Goal: Task Accomplishment & Management: Complete application form

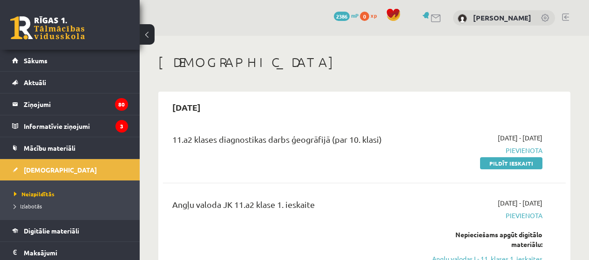
scroll to position [372, 0]
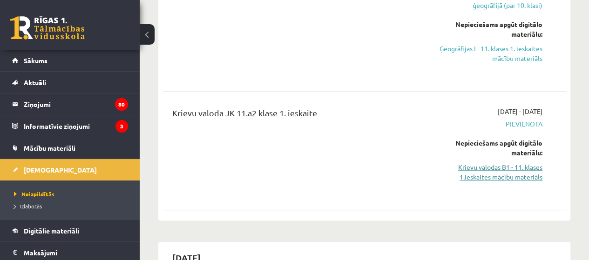
click at [502, 172] on link "Krievu valodas B1 - 11. klases 1.ieskaites mācību materiāls" at bounding box center [485, 172] width 114 height 20
click at [519, 169] on link "Krievu valodas B1 - 11. klases 1.ieskaites mācību materiāls" at bounding box center [485, 172] width 114 height 20
click at [395, 175] on div "Krievu valoda JK 11.a2 klase 1. ieskaite" at bounding box center [293, 151] width 256 height 88
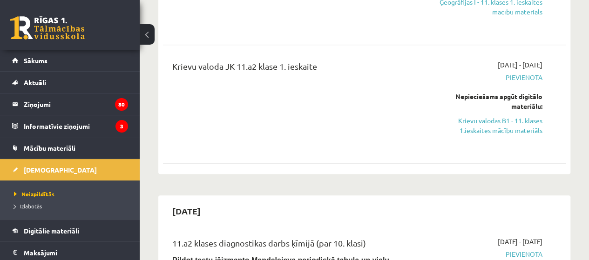
scroll to position [419, 0]
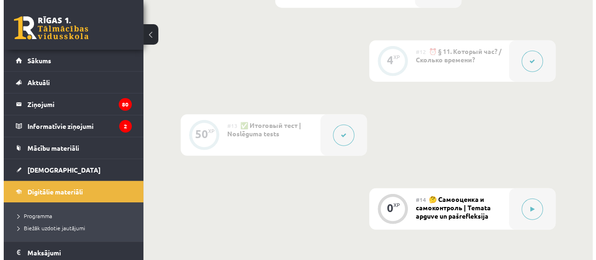
scroll to position [1211, 0]
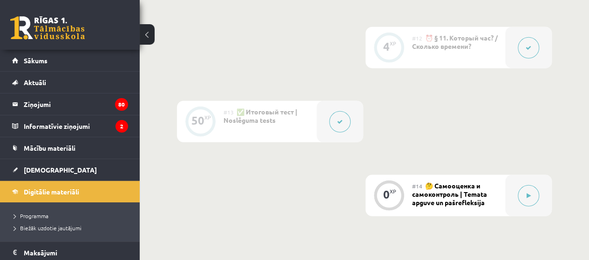
click at [342, 125] on button at bounding box center [339, 121] width 21 height 21
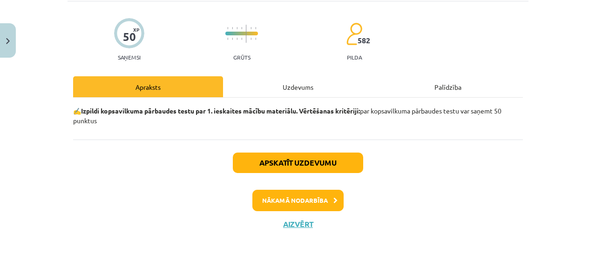
scroll to position [62, 0]
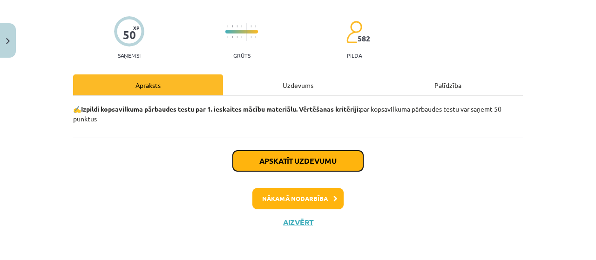
click at [327, 158] on button "Apskatīt uzdevumu" at bounding box center [298, 161] width 130 height 20
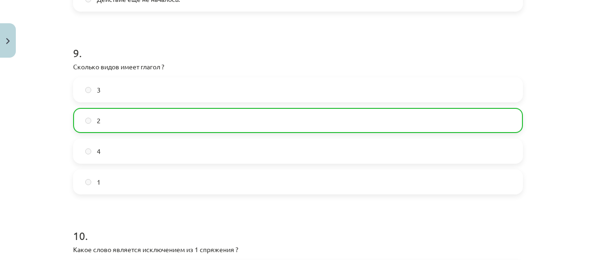
scroll to position [1871, 0]
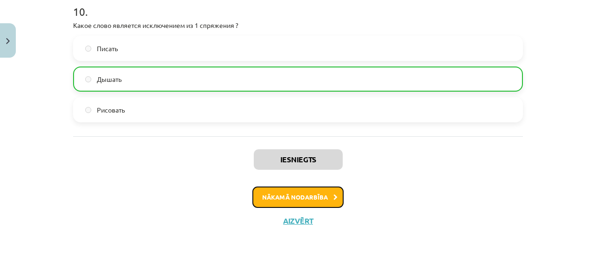
click at [338, 203] on button "Nākamā nodarbība" at bounding box center [297, 197] width 91 height 21
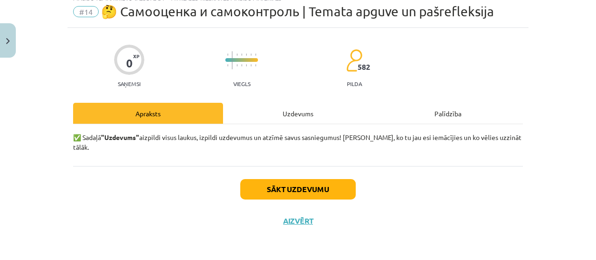
scroll to position [23, 0]
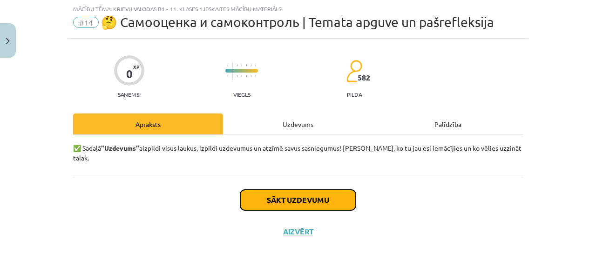
click at [309, 196] on button "Sākt uzdevumu" at bounding box center [297, 200] width 115 height 20
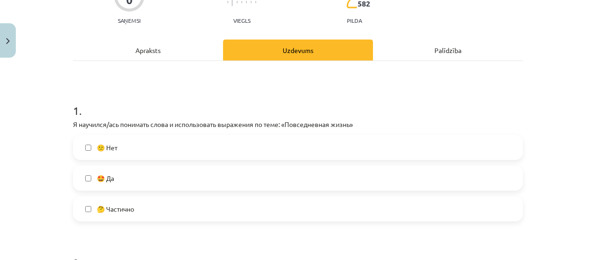
scroll to position [116, 0]
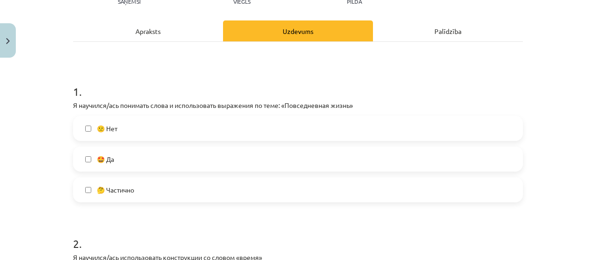
click at [210, 155] on label "🤩 Да" at bounding box center [298, 159] width 448 height 23
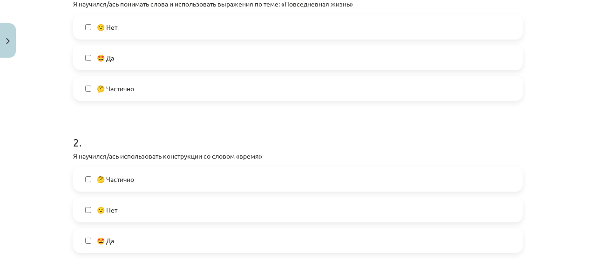
scroll to position [256, 0]
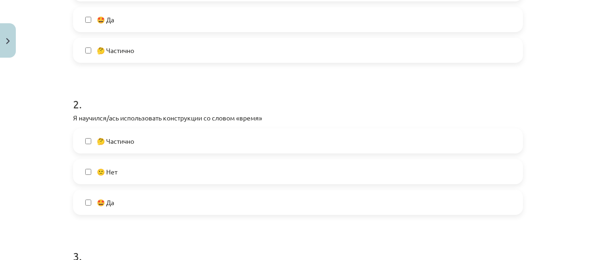
click at [189, 52] on label "🤔 Частично" at bounding box center [298, 50] width 448 height 23
click at [171, 28] on label "🤩 Да" at bounding box center [298, 19] width 448 height 23
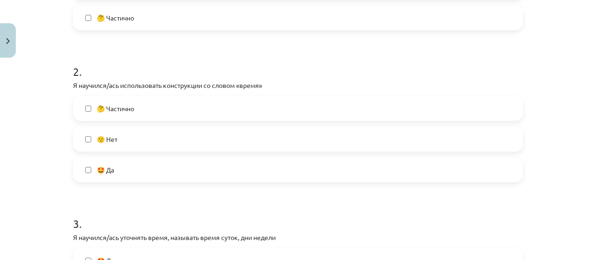
scroll to position [303, 0]
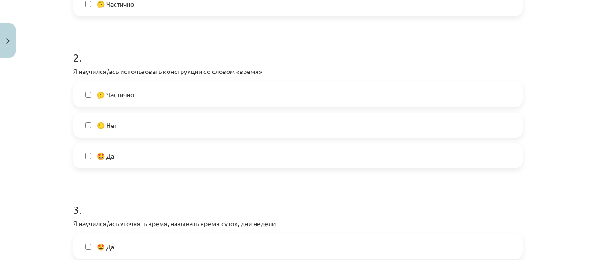
click at [149, 150] on label "🤩 Да" at bounding box center [298, 155] width 448 height 23
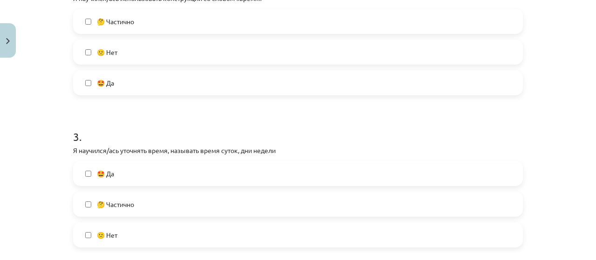
scroll to position [489, 0]
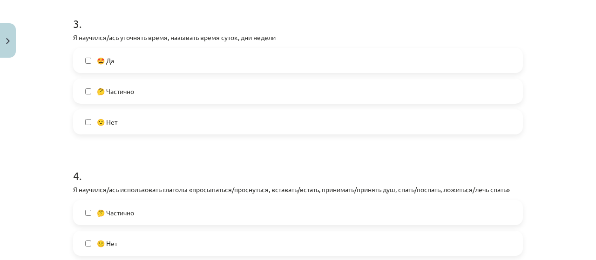
click at [169, 93] on label "🤔 Частично" at bounding box center [298, 91] width 448 height 23
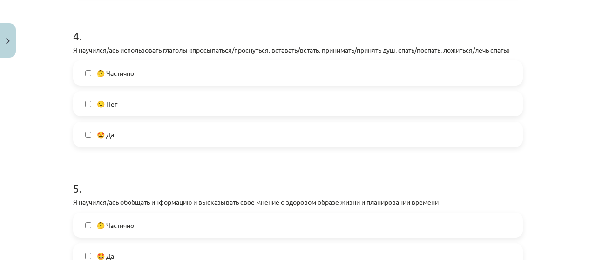
click at [183, 72] on label "🤔 Частично" at bounding box center [298, 72] width 448 height 23
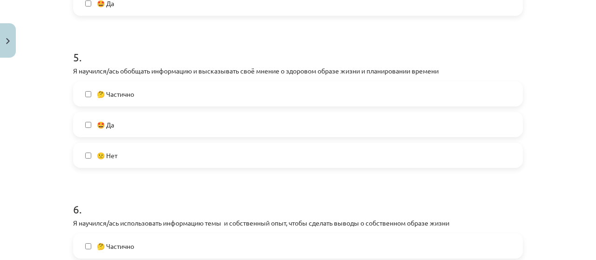
scroll to position [815, 0]
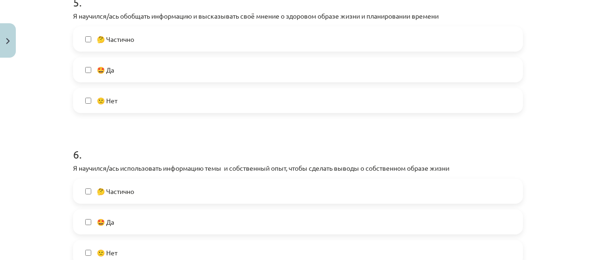
click at [165, 78] on label "🤩 Да" at bounding box center [298, 69] width 448 height 23
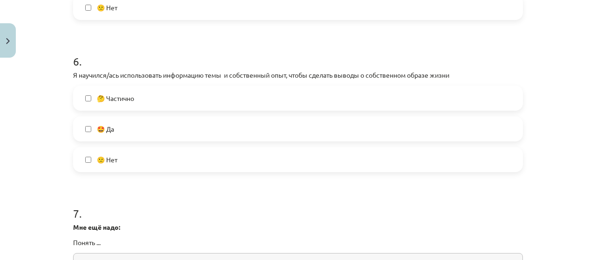
click at [153, 133] on label "🤩 Да" at bounding box center [298, 128] width 448 height 23
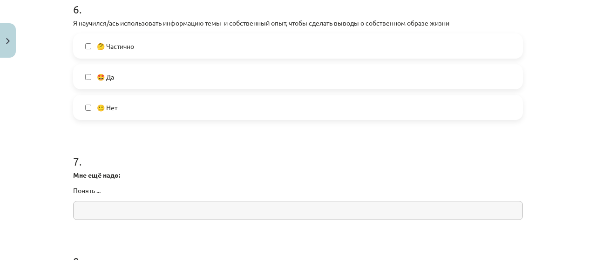
scroll to position [1001, 0]
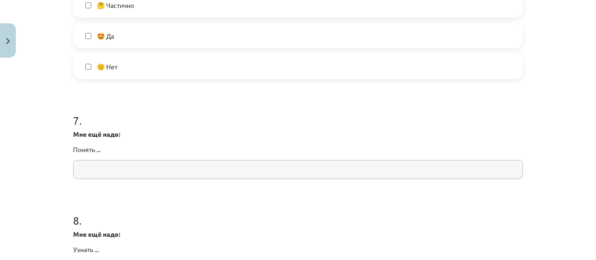
click at [149, 169] on input "text" at bounding box center [298, 169] width 450 height 19
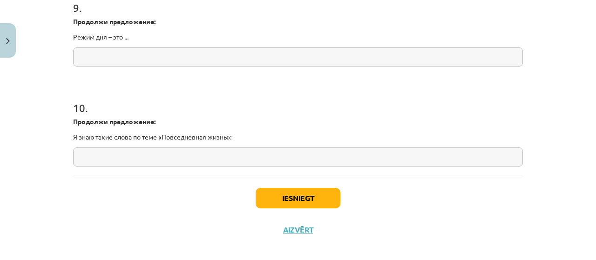
scroll to position [1322, 0]
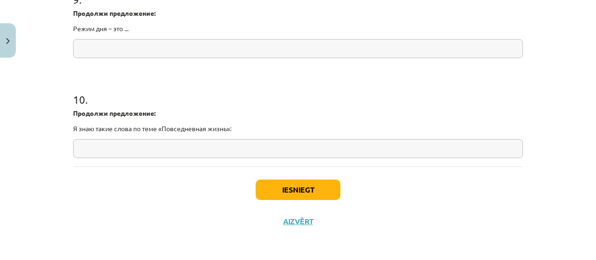
click at [311, 203] on div "Iesniegt Aizvērt" at bounding box center [298, 199] width 450 height 65
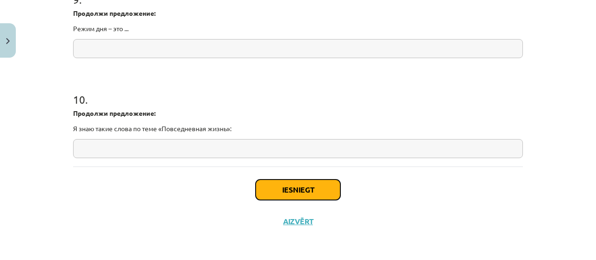
click at [314, 191] on button "Iesniegt" at bounding box center [298, 190] width 85 height 20
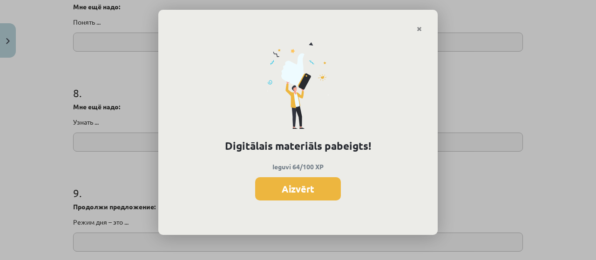
scroll to position [1136, 0]
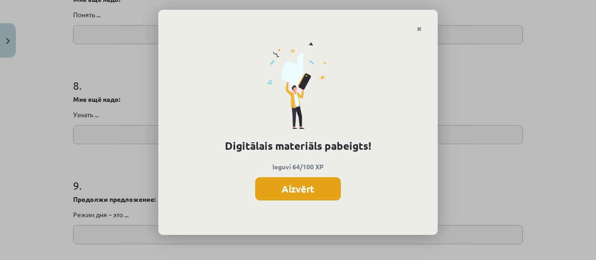
click at [325, 182] on button "Aizvērt" at bounding box center [298, 188] width 86 height 23
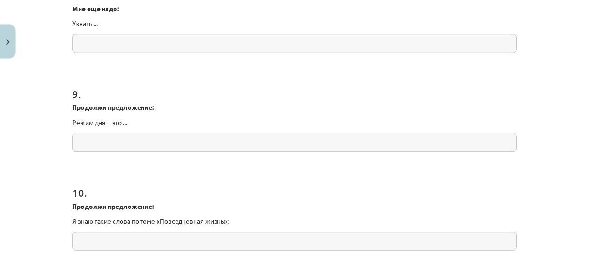
scroll to position [1322, 0]
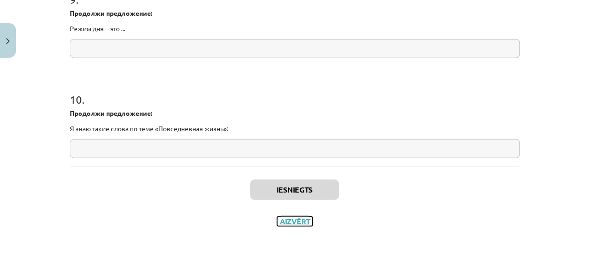
click at [298, 222] on button "Aizvērt" at bounding box center [294, 221] width 35 height 9
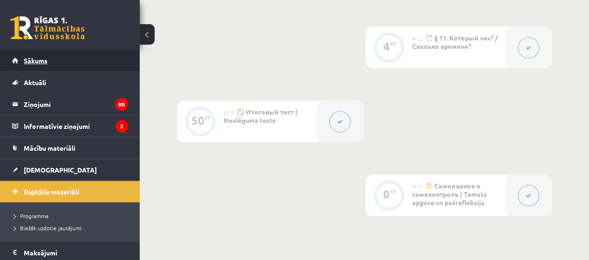
click at [54, 55] on link "Sākums" at bounding box center [70, 60] width 116 height 21
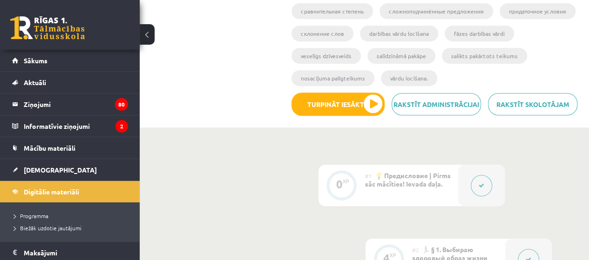
scroll to position [233, 0]
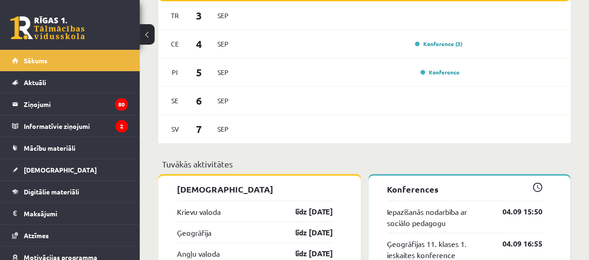
scroll to position [792, 0]
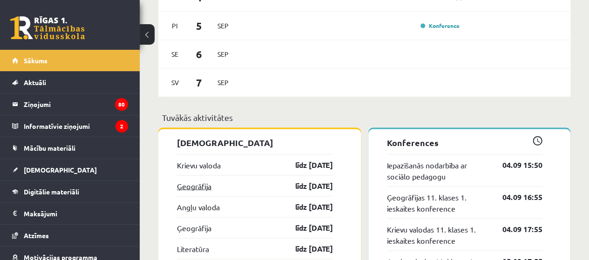
click at [206, 188] on link "Ģeogrāfija" at bounding box center [194, 185] width 34 height 11
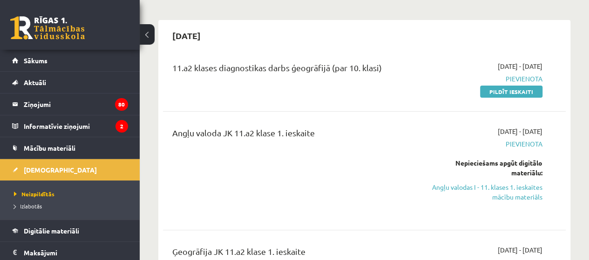
scroll to position [93, 0]
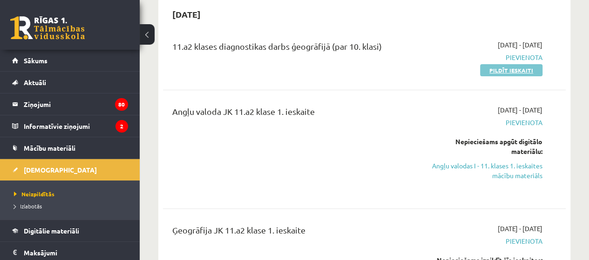
click at [524, 68] on link "Pildīt ieskaiti" at bounding box center [511, 70] width 62 height 12
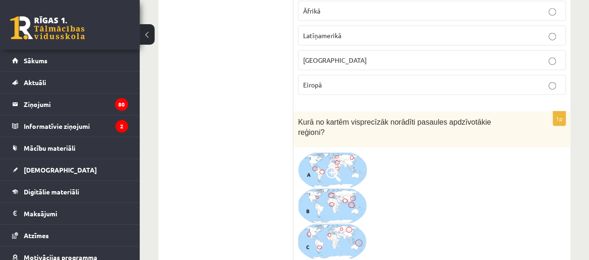
scroll to position [1117, 0]
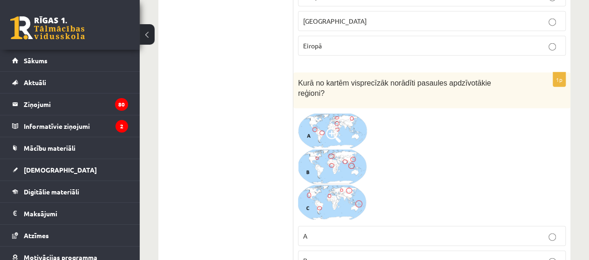
click at [349, 113] on img at bounding box center [333, 167] width 70 height 108
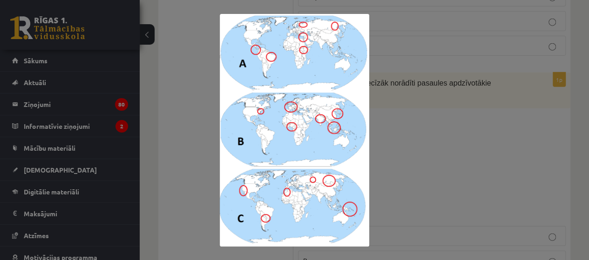
drag, startPoint x: 416, startPoint y: 142, endPoint x: 413, endPoint y: 146, distance: 5.6
click at [416, 142] on div at bounding box center [294, 130] width 589 height 260
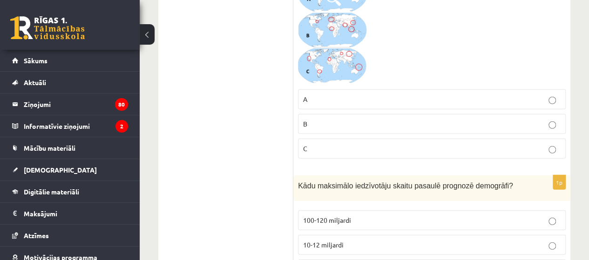
scroll to position [1257, 0]
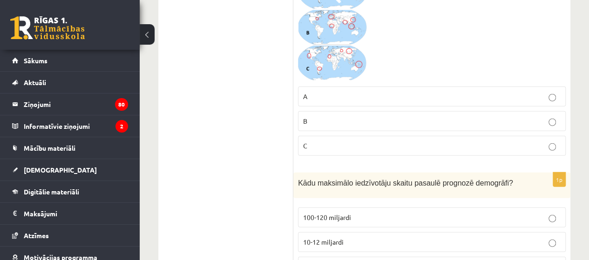
click at [308, 116] on p "B" at bounding box center [431, 121] width 257 height 10
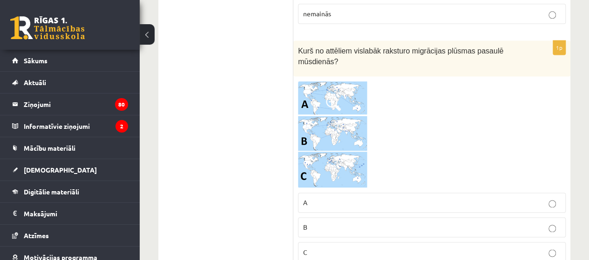
scroll to position [2328, 0]
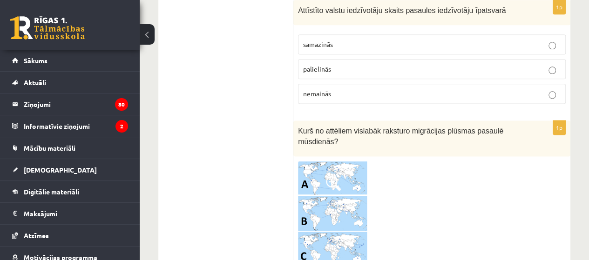
click at [353, 161] on img at bounding box center [333, 214] width 70 height 107
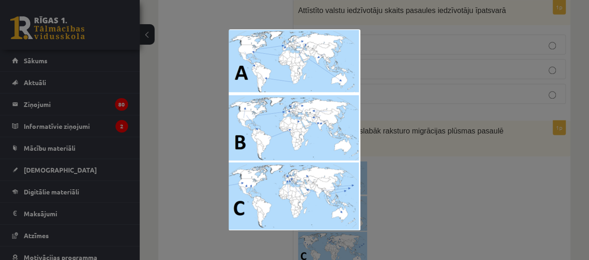
drag, startPoint x: 470, startPoint y: 136, endPoint x: 465, endPoint y: 136, distance: 5.1
click at [469, 136] on div at bounding box center [294, 130] width 589 height 260
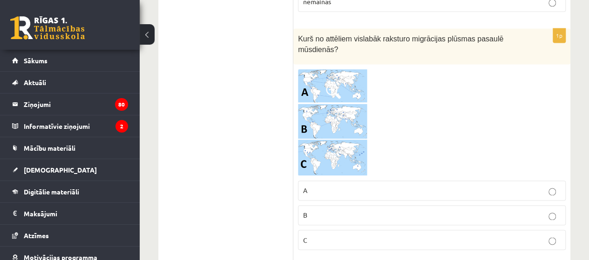
scroll to position [2421, 0]
click at [318, 125] on img at bounding box center [333, 121] width 70 height 107
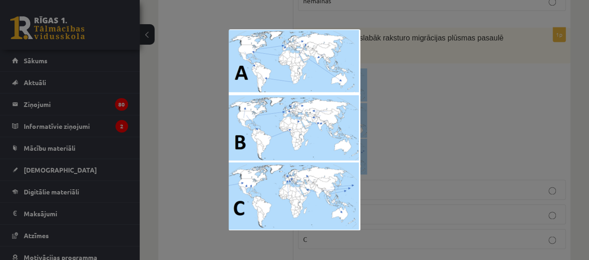
click at [457, 95] on div at bounding box center [294, 130] width 589 height 260
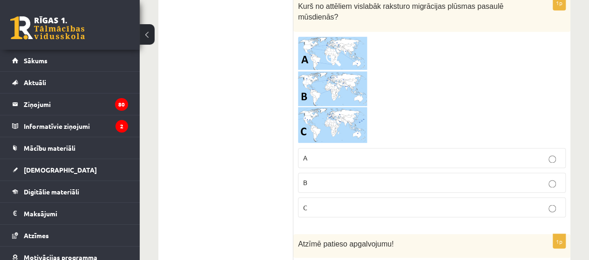
scroll to position [2468, 0]
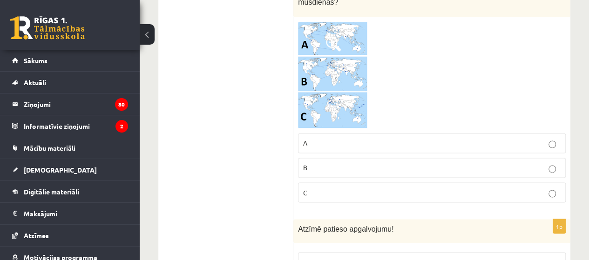
click at [379, 158] on label "B" at bounding box center [432, 168] width 268 height 20
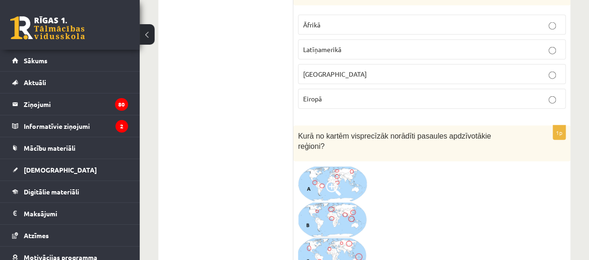
scroll to position [1117, 0]
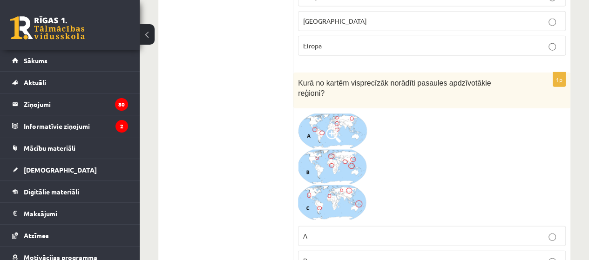
drag, startPoint x: 293, startPoint y: 95, endPoint x: 508, endPoint y: 49, distance: 220.5
copy div "1p Došanās bēgļu gaitās uzskatāma par remigrāciju brīvprātīgu migrāciju piespie…"
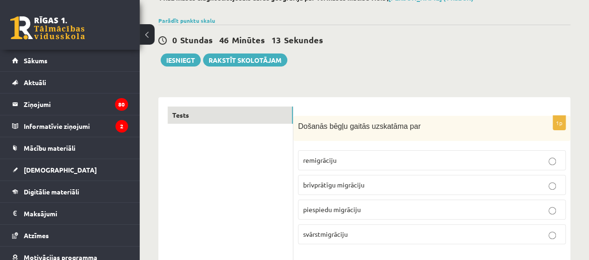
scroll to position [93, 0]
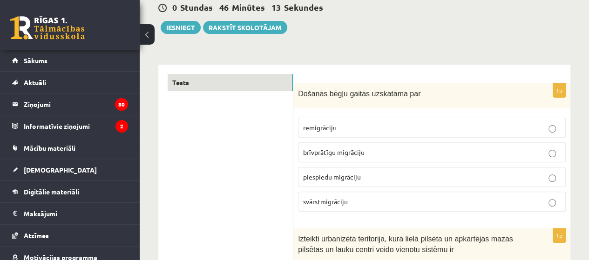
click at [346, 182] on label "piespiedu migrāciju" at bounding box center [432, 177] width 268 height 20
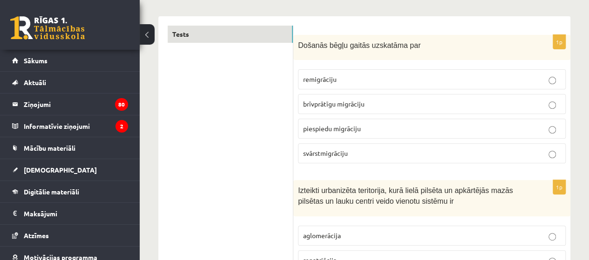
scroll to position [233, 0]
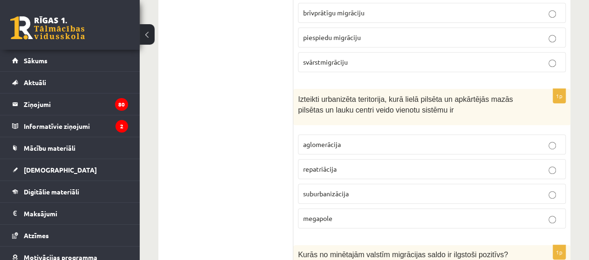
click at [339, 143] on span "aglomerācija" at bounding box center [322, 144] width 38 height 8
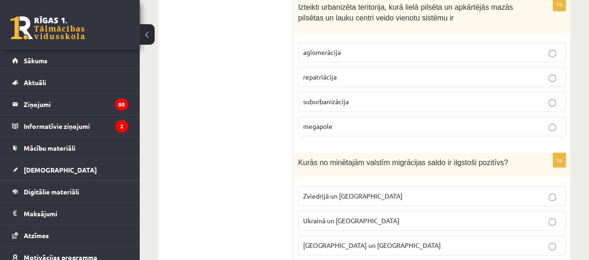
scroll to position [326, 0]
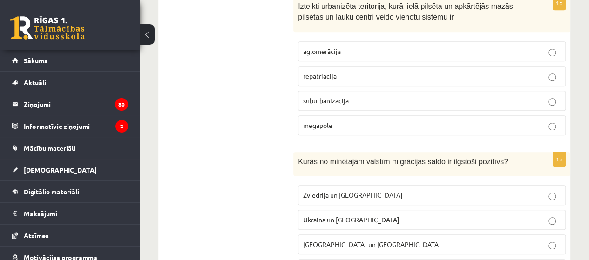
click at [347, 191] on span "Zviedrijā un ASV" at bounding box center [353, 195] width 100 height 8
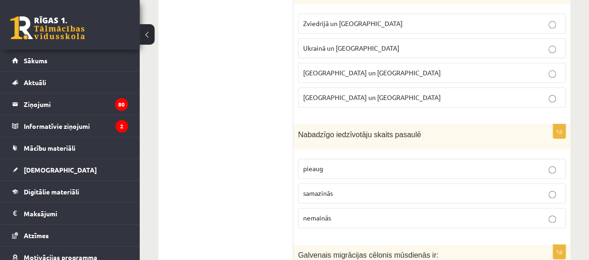
scroll to position [512, 0]
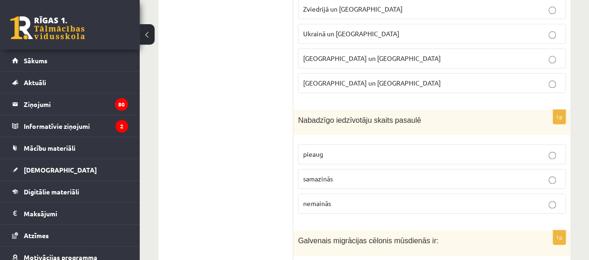
click at [350, 174] on p "samazinās" at bounding box center [431, 179] width 257 height 10
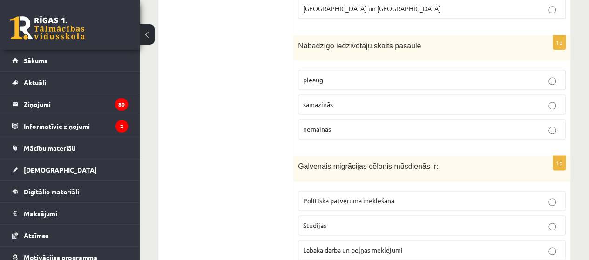
scroll to position [652, 0]
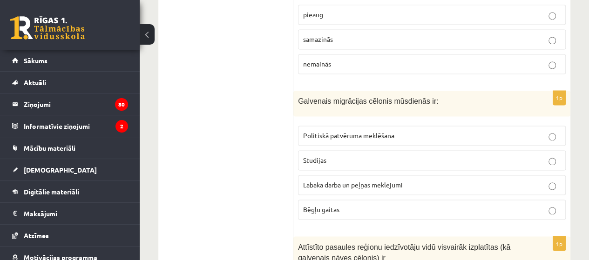
click at [366, 182] on span "Labāka darba un peļņas meklējumi" at bounding box center [353, 185] width 100 height 8
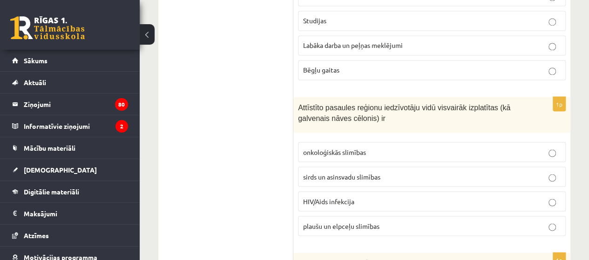
scroll to position [838, 0]
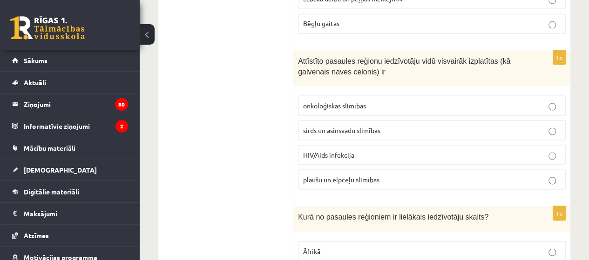
click at [378, 126] on span "sirds un asinsvadu slimības" at bounding box center [341, 130] width 77 height 8
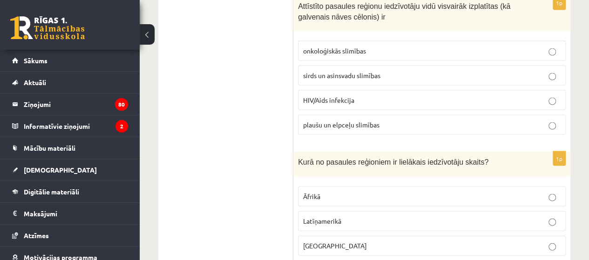
scroll to position [978, 0]
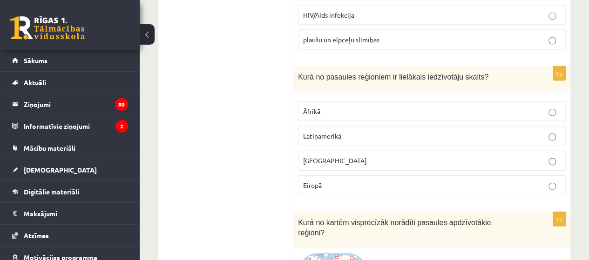
click at [325, 156] on p "Āzijā" at bounding box center [431, 161] width 257 height 10
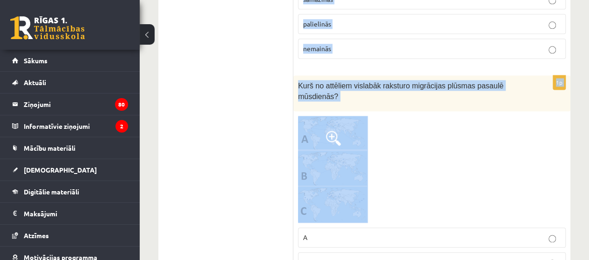
scroll to position [2328, 0]
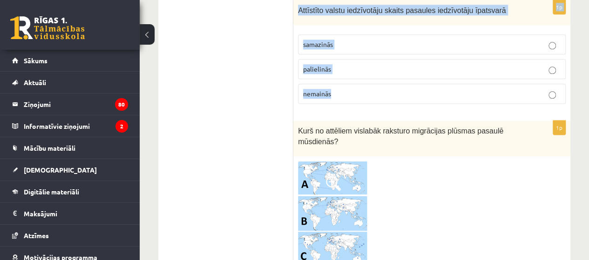
drag, startPoint x: 300, startPoint y: 71, endPoint x: 496, endPoint y: 68, distance: 196.0
click at [496, 68] on form "1p Došanās bēgļu gaitās uzskatāma par remigrāciju brīvprātīgu migrāciju piespie…" at bounding box center [432, 159] width 258 height 4641
copy form "ādu maksimālo iedzīvotāju skaitu pasaulē prognozē demogrāfi? 100-120 miljardi 1…"
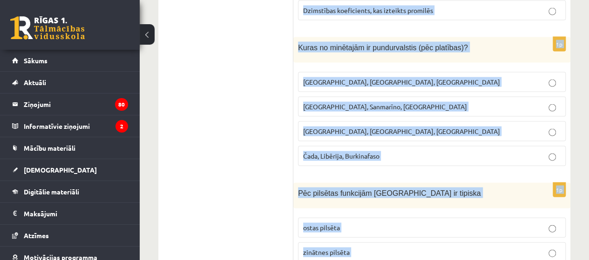
scroll to position [4495, 0]
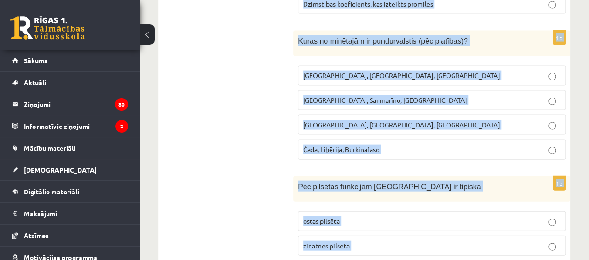
drag, startPoint x: 300, startPoint y: 54, endPoint x: 489, endPoint y: 211, distance: 246.0
copy form "Atzīmē patieso apgalvojumu! 90% pasaules iedzīvotāju dzīvo Dienvidu puslodē Vai…"
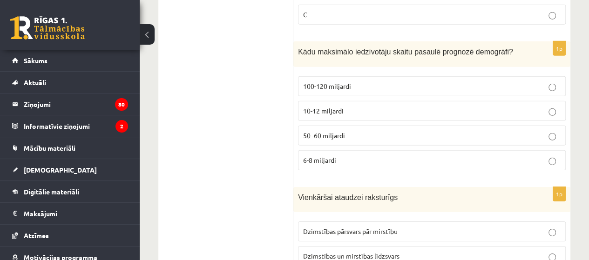
scroll to position [1375, 0]
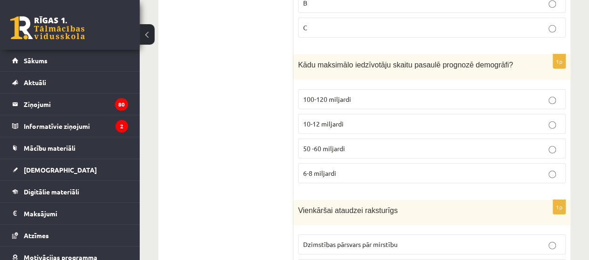
click at [354, 119] on p "10-12 miljardi" at bounding box center [431, 124] width 257 height 10
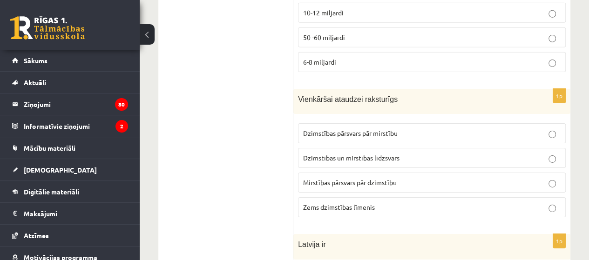
scroll to position [1515, 0]
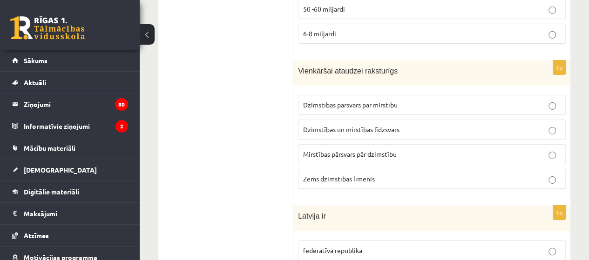
click at [427, 125] on p "Dzimstības un mirstības līdzsvars" at bounding box center [431, 130] width 257 height 10
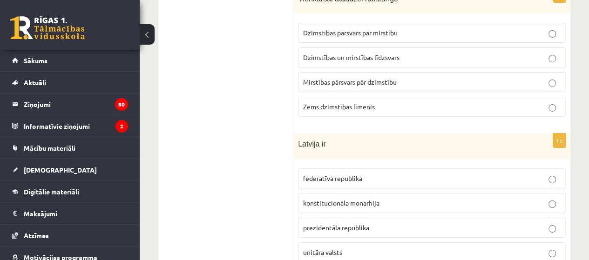
scroll to position [1701, 0]
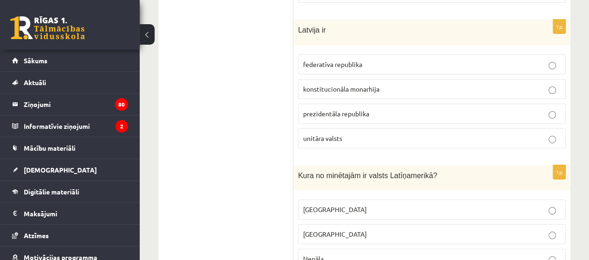
click at [338, 134] on span "unitāra valsts" at bounding box center [322, 138] width 39 height 8
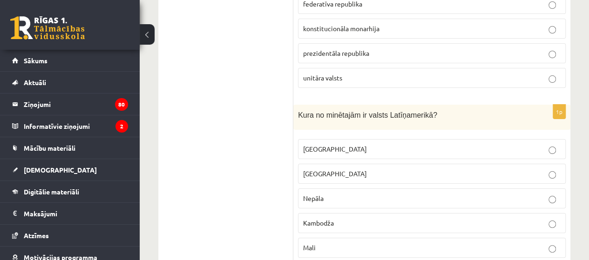
scroll to position [1794, 0]
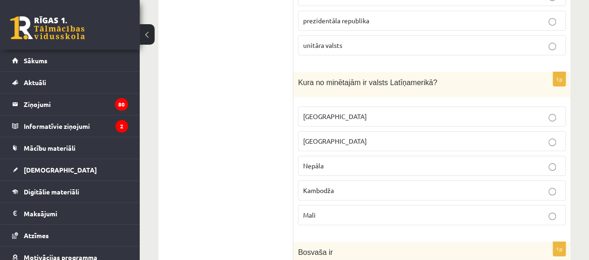
click at [361, 112] on p "Meksika" at bounding box center [431, 117] width 257 height 10
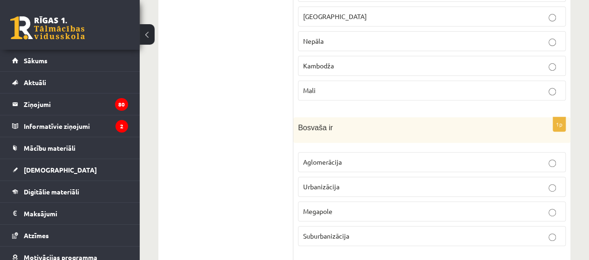
scroll to position [1934, 0]
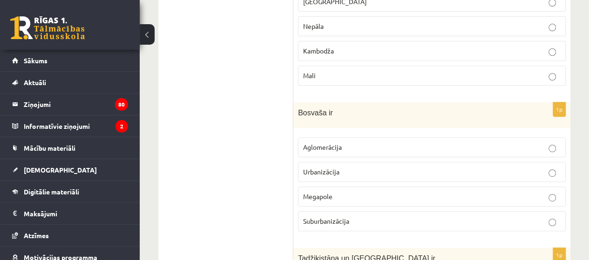
click at [341, 143] on span "Aglomerācija" at bounding box center [322, 147] width 39 height 8
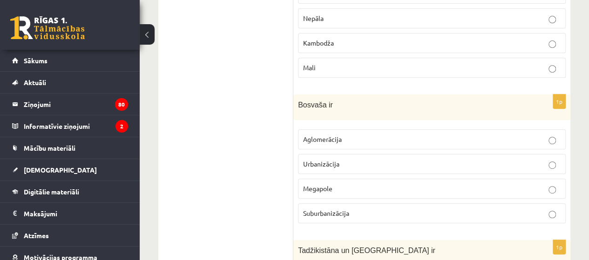
scroll to position [2027, 0]
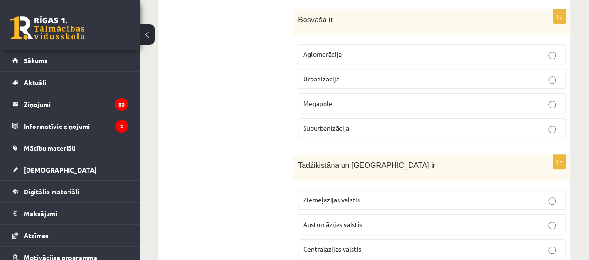
click at [342, 239] on label "Centrālāzijas valstis" at bounding box center [432, 249] width 268 height 20
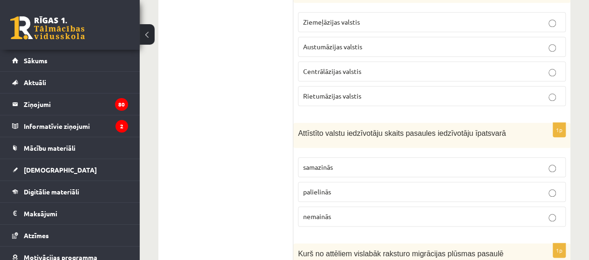
scroll to position [2213, 0]
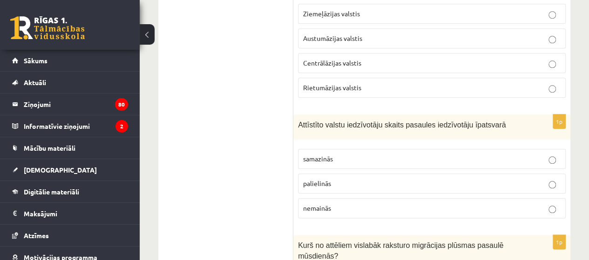
click at [346, 154] on p "samazinās" at bounding box center [431, 159] width 257 height 10
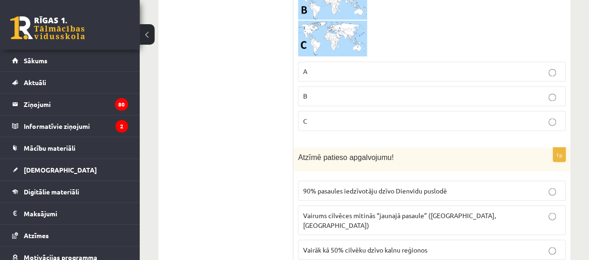
scroll to position [2632, 0]
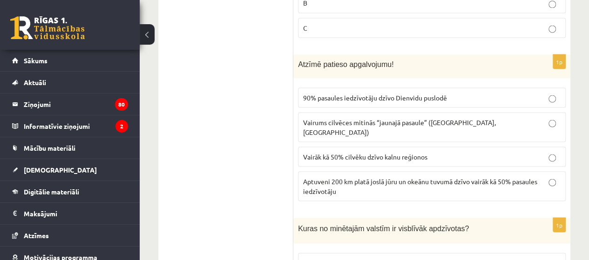
click at [392, 177] on span "Aptuveni 200 km platā joslā jūru un okeānu tuvumā dzīvo vairāk kā 50% pasaules …" at bounding box center [420, 186] width 234 height 18
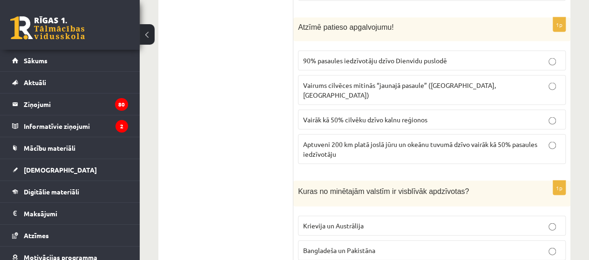
scroll to position [2772, 0]
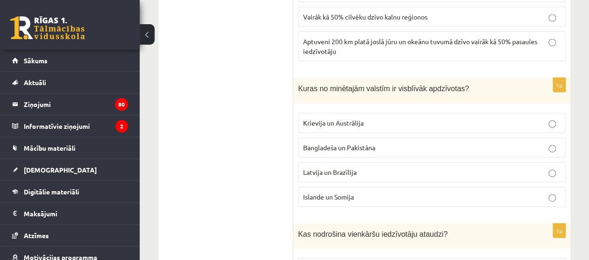
click at [362, 143] on span "Bangladeša un Pakistāna" at bounding box center [339, 147] width 72 height 8
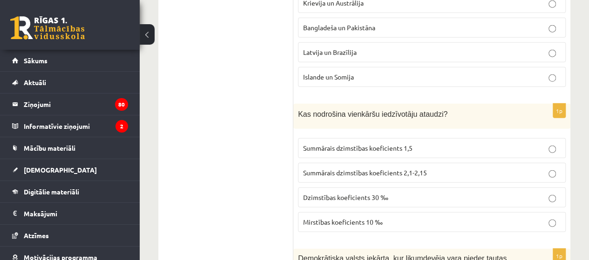
scroll to position [2912, 0]
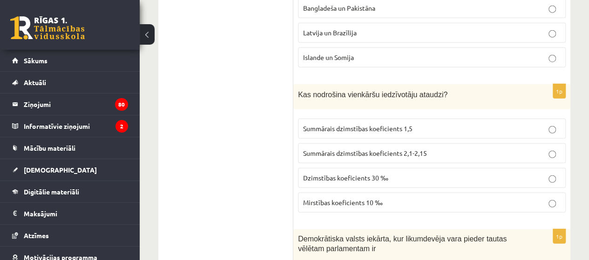
click at [430, 149] on p "Summārais dzimstības koeficients 2,1-2,15" at bounding box center [431, 154] width 257 height 10
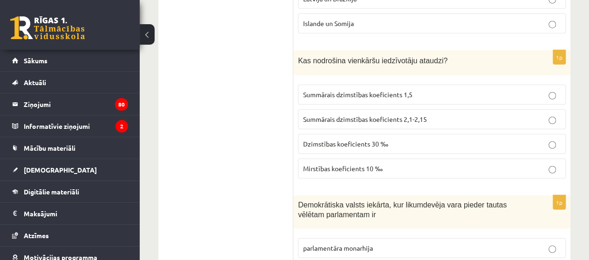
scroll to position [3005, 0]
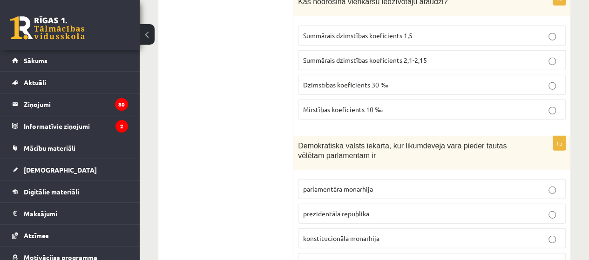
click at [362, 185] on span "parlamentāra monarhija" at bounding box center [338, 189] width 70 height 8
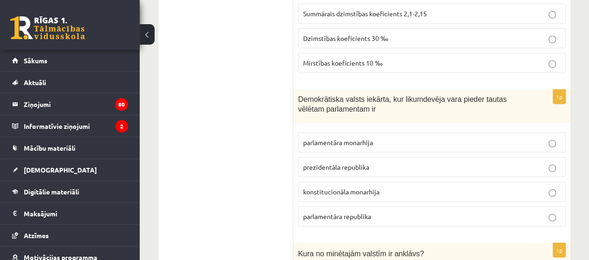
click at [386, 212] on p "parlamentāra republika" at bounding box center [431, 217] width 257 height 10
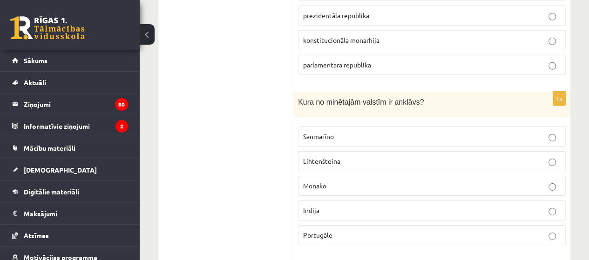
scroll to position [3238, 0]
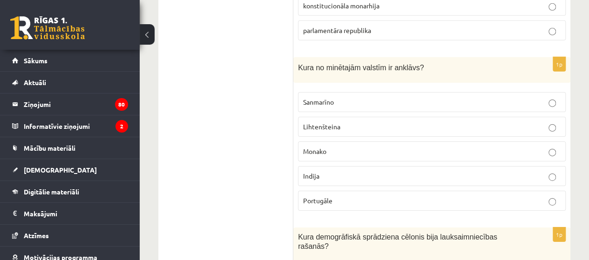
click at [343, 97] on p "Sanmarīno" at bounding box center [431, 102] width 257 height 10
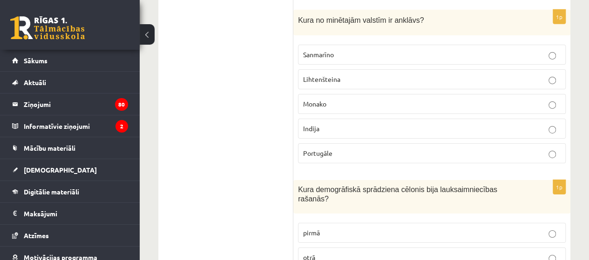
scroll to position [3377, 0]
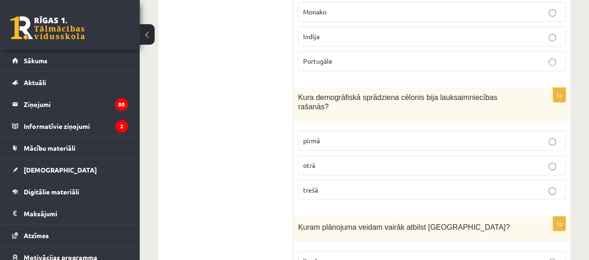
click at [360, 136] on p "pirmā" at bounding box center [431, 141] width 257 height 10
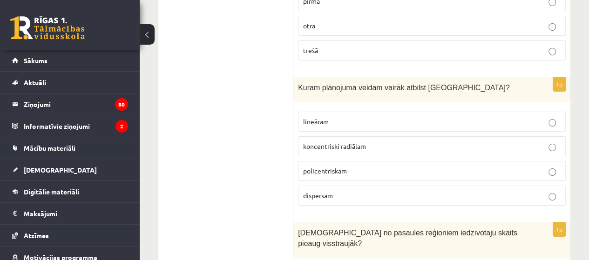
scroll to position [3564, 0]
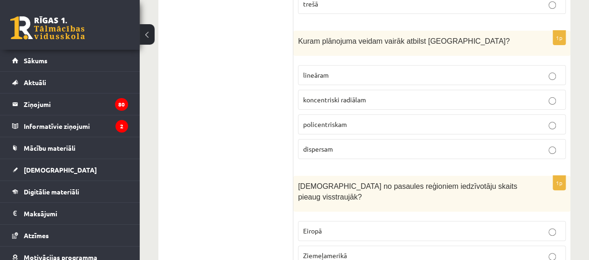
click at [385, 90] on label "koncentriski radiālam" at bounding box center [432, 100] width 268 height 20
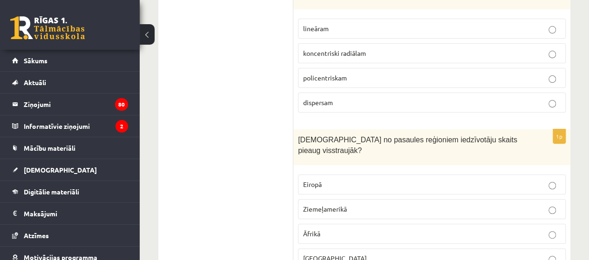
scroll to position [3657, 0]
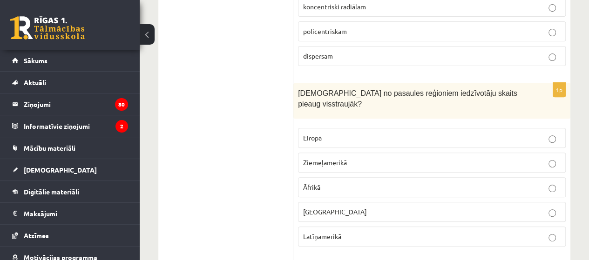
click at [320, 202] on label "Āzijā" at bounding box center [432, 212] width 268 height 20
drag, startPoint x: 334, startPoint y: 107, endPoint x: 334, endPoint y: 113, distance: 6.1
click at [334, 177] on label "Āfrikā" at bounding box center [432, 187] width 268 height 20
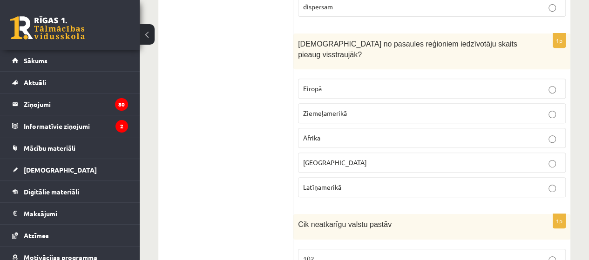
scroll to position [3796, 0]
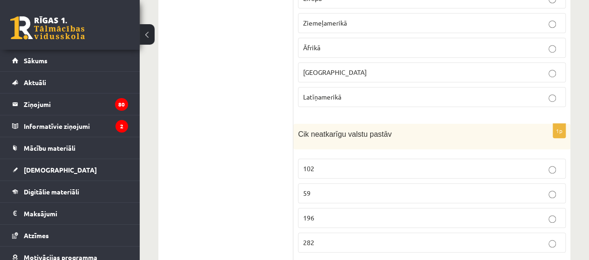
click at [342, 208] on label "196" at bounding box center [432, 218] width 268 height 20
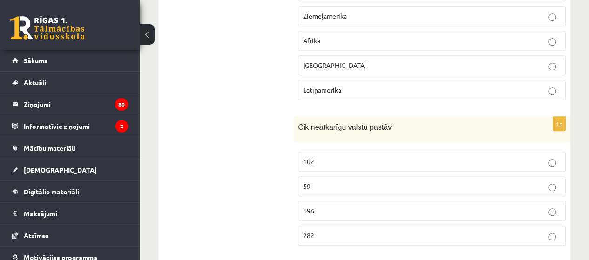
scroll to position [3936, 0]
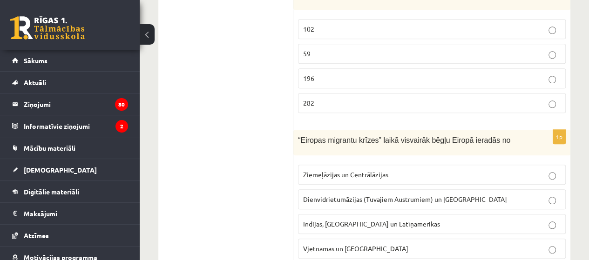
click at [379, 195] on span "Dienvidrietumāzijas (Tuvajiem Austrumiem) un Āfrikas" at bounding box center [405, 199] width 204 height 8
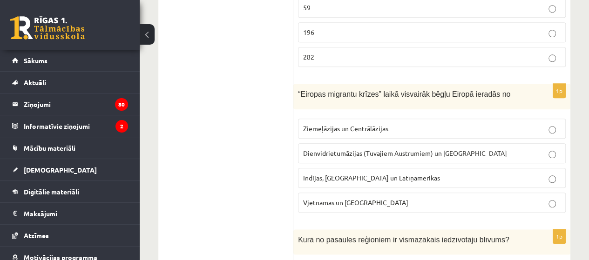
scroll to position [4076, 0]
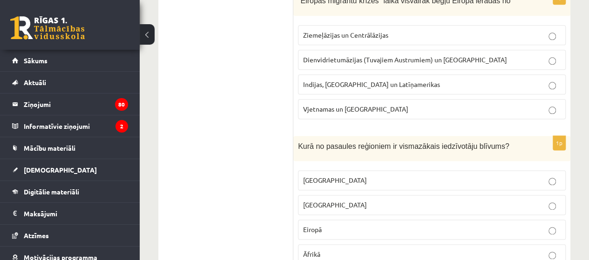
click at [357, 176] on p "Austrālijā" at bounding box center [431, 181] width 257 height 10
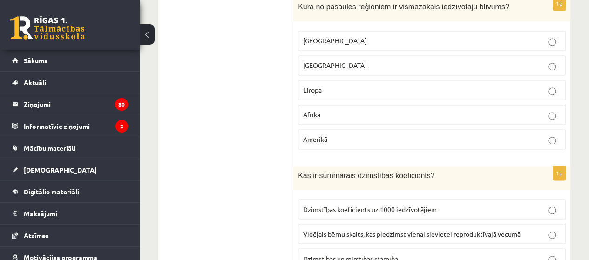
scroll to position [4262, 0]
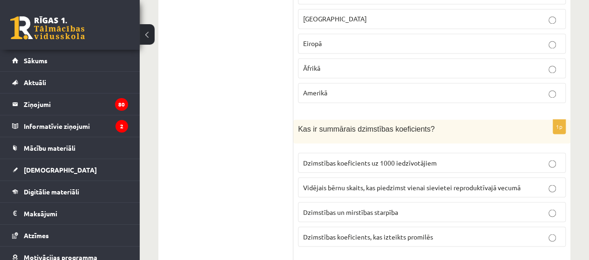
click at [382, 148] on fieldset "Dzimstības koeficients uz 1000 iedzīvotājiem Vidējais bērnu skaits, kas piedzim…" at bounding box center [432, 198] width 268 height 101
click at [382, 177] on label "Vidējais bērnu skaits, kas piedzimst vienai sievietei reproduktīvajā vecumā" at bounding box center [432, 187] width 268 height 20
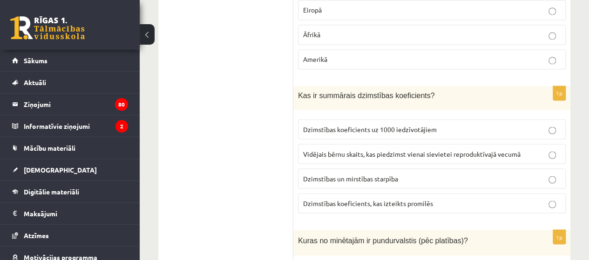
scroll to position [4355, 0]
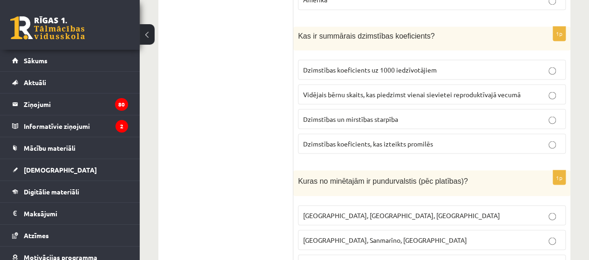
click at [364, 236] on span "Monako, Sanmarīno, Luksemburga" at bounding box center [385, 240] width 164 height 8
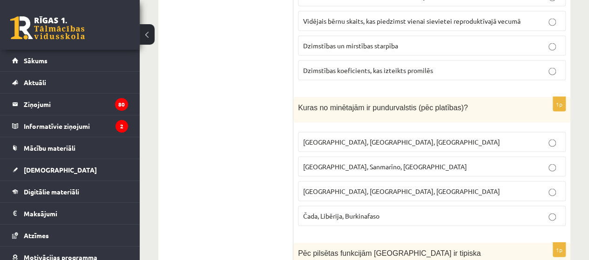
scroll to position [4495, 0]
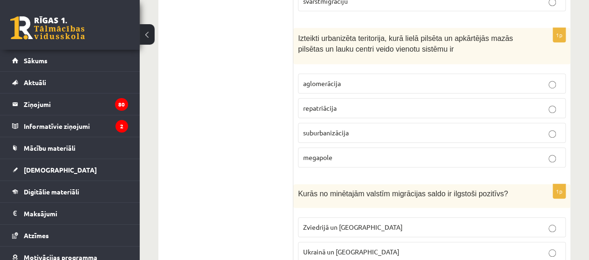
scroll to position [0, 0]
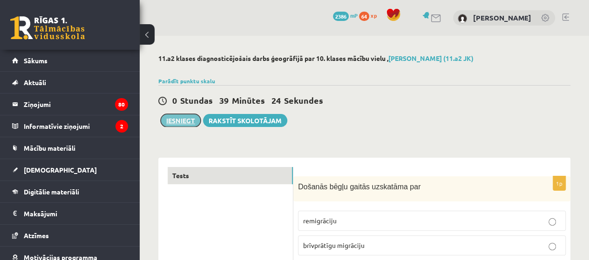
click at [185, 122] on button "Iesniegt" at bounding box center [181, 120] width 40 height 13
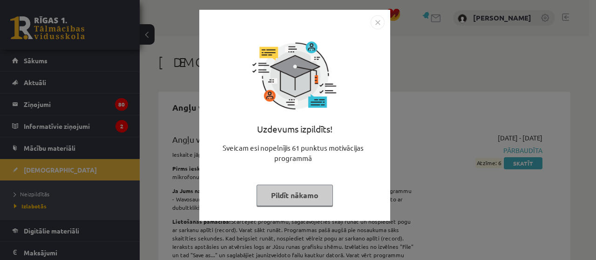
click at [280, 196] on button "Pildīt nākamo" at bounding box center [295, 195] width 76 height 21
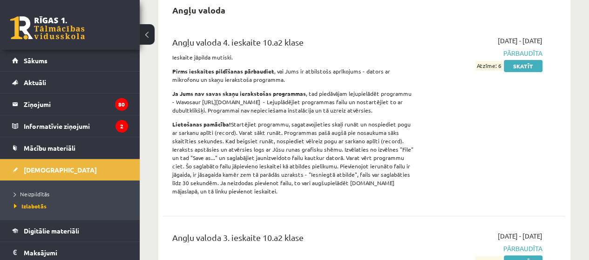
scroll to position [47, 0]
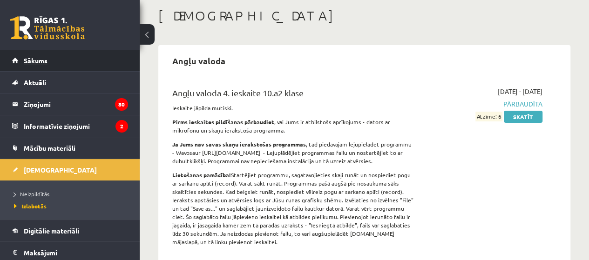
click at [47, 65] on link "Sākums" at bounding box center [70, 60] width 116 height 21
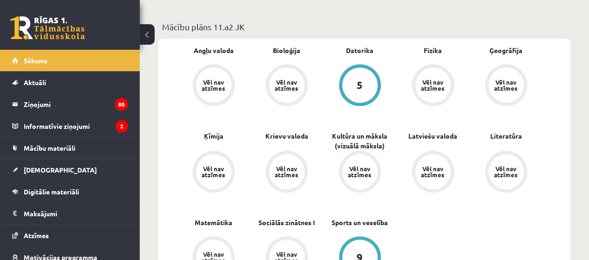
scroll to position [372, 0]
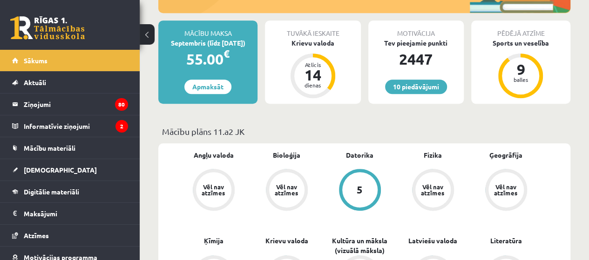
scroll to position [233, 0]
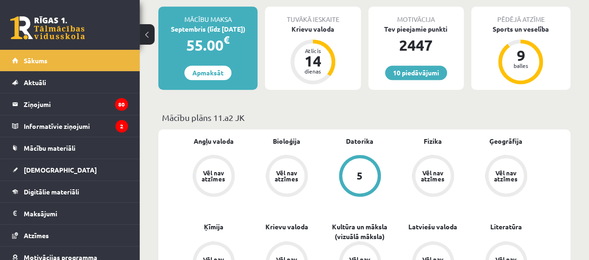
scroll to position [47, 0]
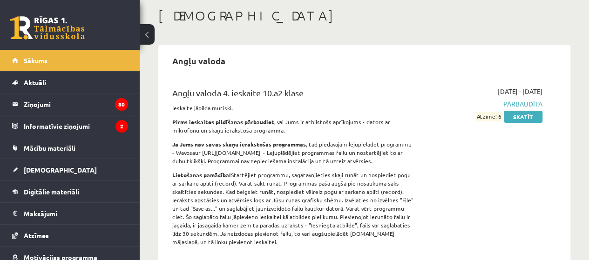
click at [46, 63] on span "Sākums" at bounding box center [36, 60] width 24 height 8
